Goal: Browse casually: Explore the website without a specific task or goal

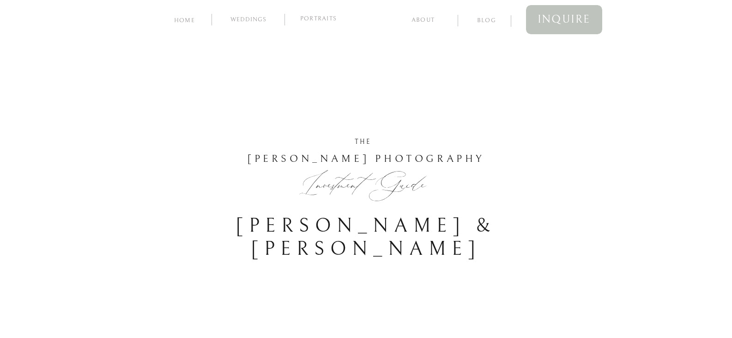
scroll to position [1179, 0]
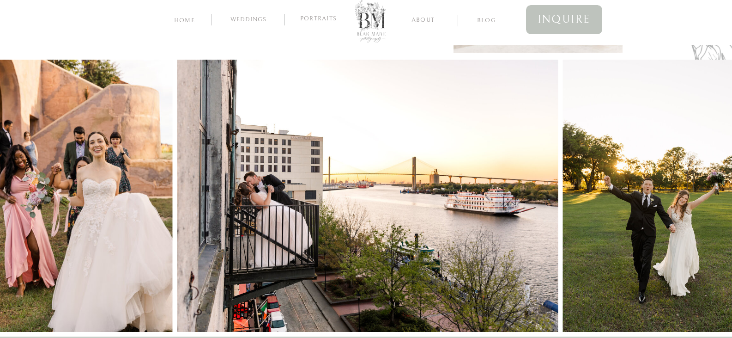
scroll to position [451, 0]
click at [420, 158] on img at bounding box center [367, 196] width 381 height 272
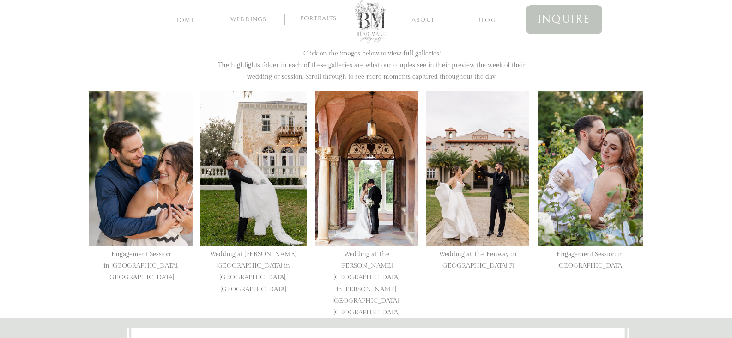
scroll to position [2129, 0]
click at [146, 175] on div at bounding box center [140, 169] width 103 height 156
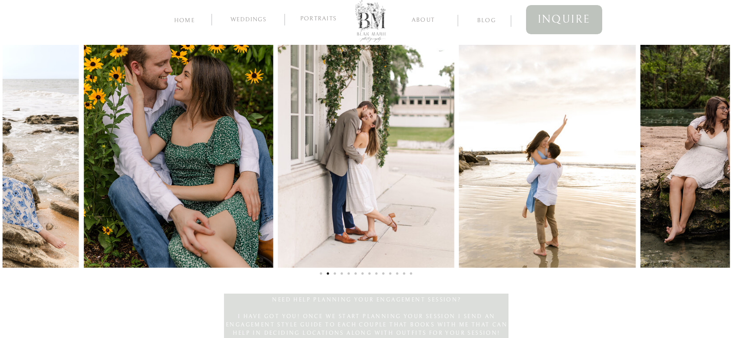
scroll to position [2714, 0]
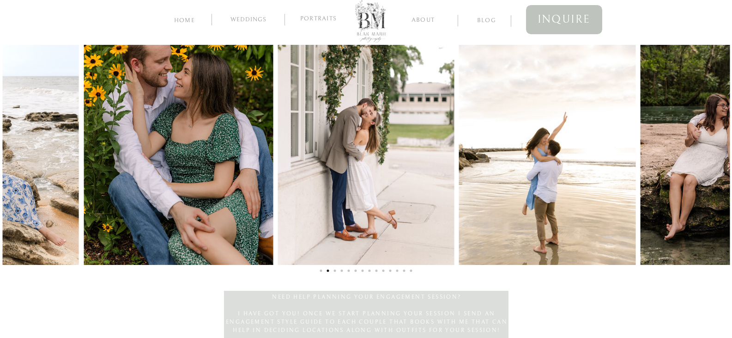
click at [322, 269] on li "Page dot 1" at bounding box center [321, 270] width 2 height 2
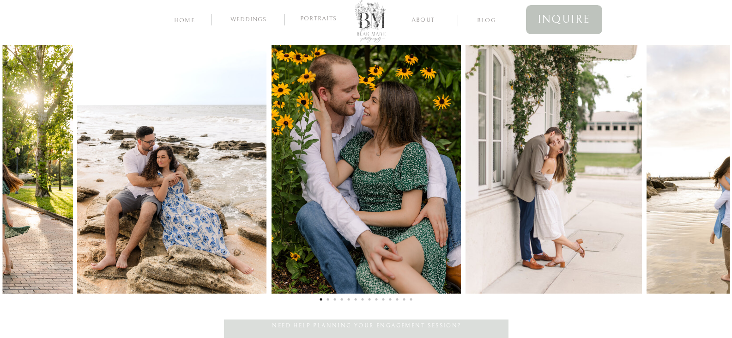
scroll to position [2684, 0]
click at [335, 300] on li "Page dot 3" at bounding box center [335, 299] width 2 height 2
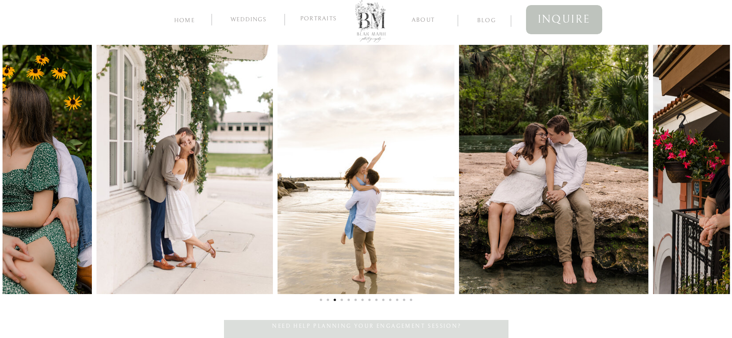
click at [341, 300] on li "Page dot 4" at bounding box center [342, 299] width 2 height 2
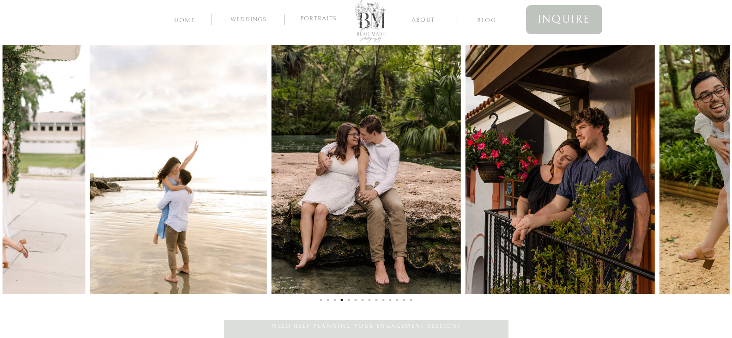
click at [348, 300] on li "Page dot 5" at bounding box center [349, 299] width 2 height 2
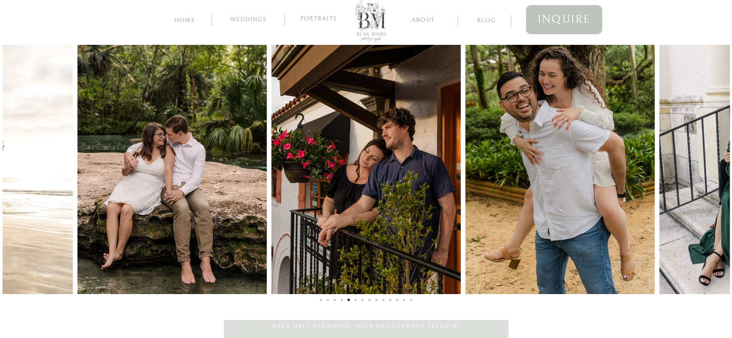
click at [355, 300] on li "Page dot 6" at bounding box center [356, 299] width 2 height 2
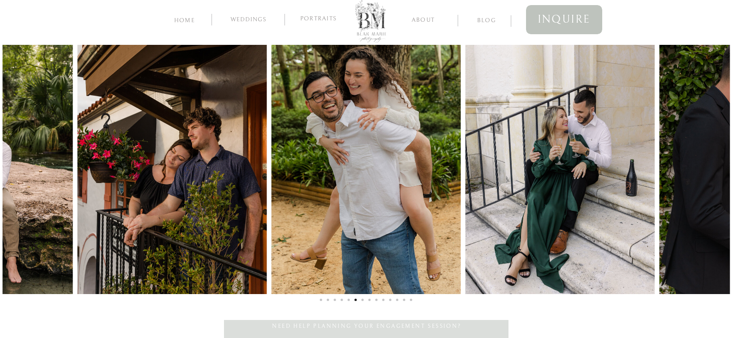
click at [362, 300] on li "Page dot 7" at bounding box center [363, 299] width 2 height 2
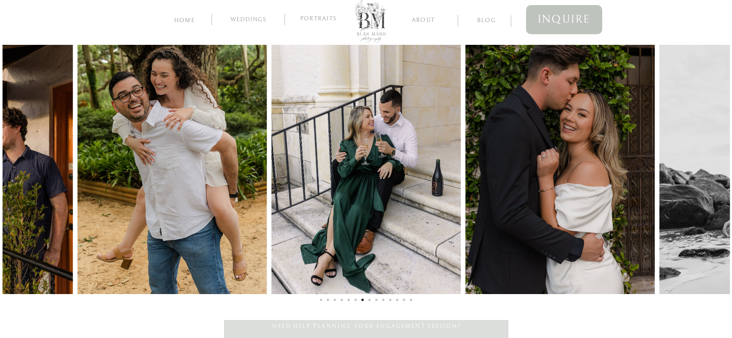
click at [369, 299] on li "Page dot 8" at bounding box center [370, 299] width 2 height 2
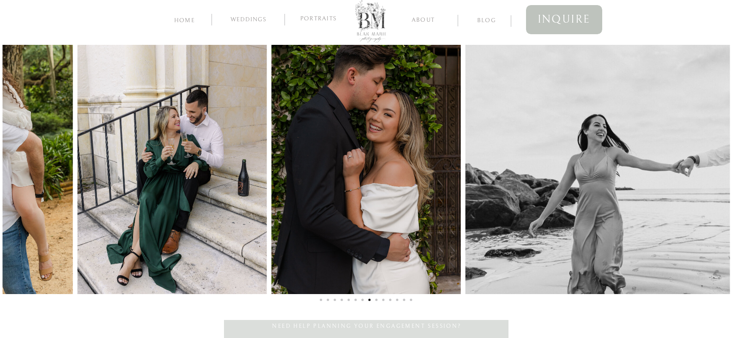
click at [376, 299] on li "Page dot 9" at bounding box center [377, 299] width 2 height 2
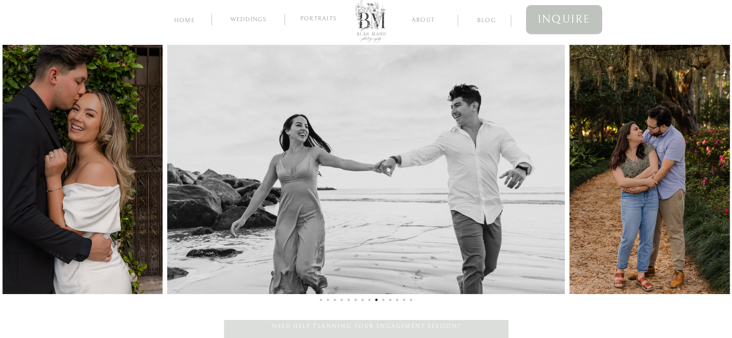
click at [383, 299] on li "Page dot 10" at bounding box center [384, 299] width 2 height 2
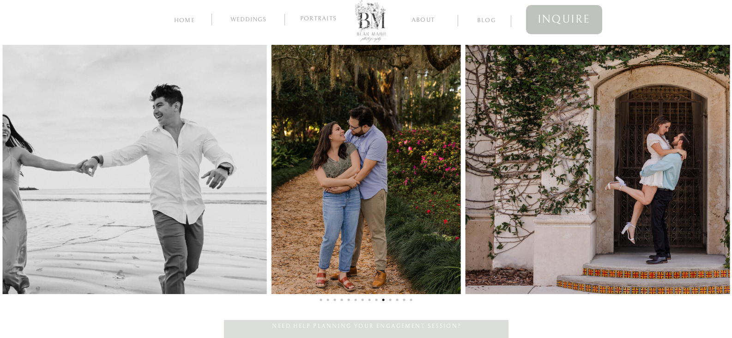
click at [390, 300] on li "Page dot 11" at bounding box center [390, 299] width 2 height 2
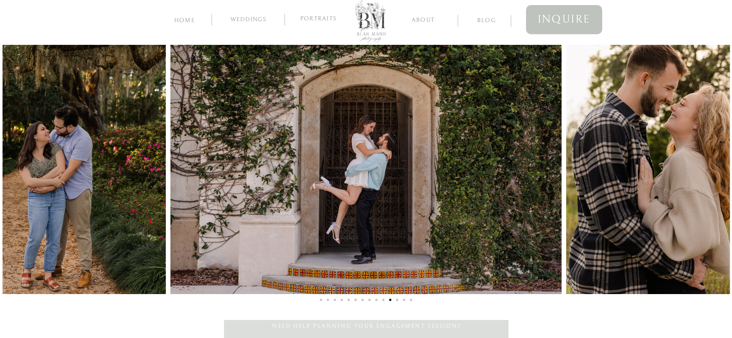
click at [398, 300] on li "Page dot 12" at bounding box center [397, 299] width 2 height 2
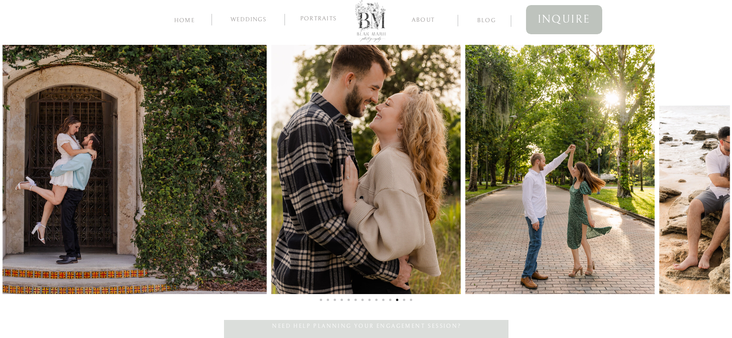
click at [405, 300] on li "Page dot 13" at bounding box center [404, 299] width 2 height 2
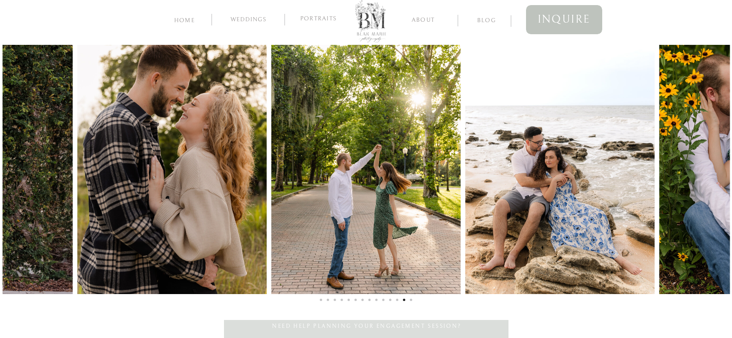
click at [412, 300] on li "Page dot 14" at bounding box center [411, 299] width 2 height 2
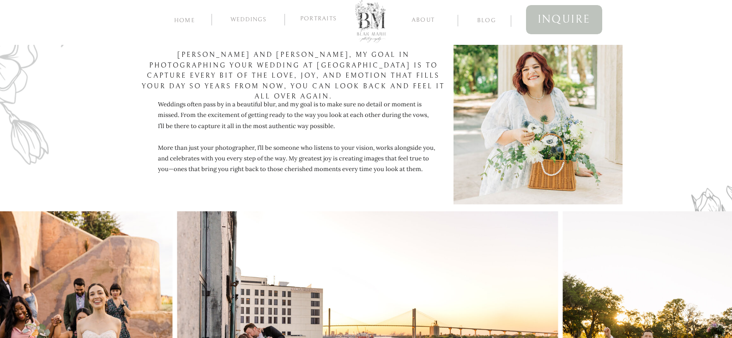
scroll to position [0, 0]
